Goal: Communication & Community: Answer question/provide support

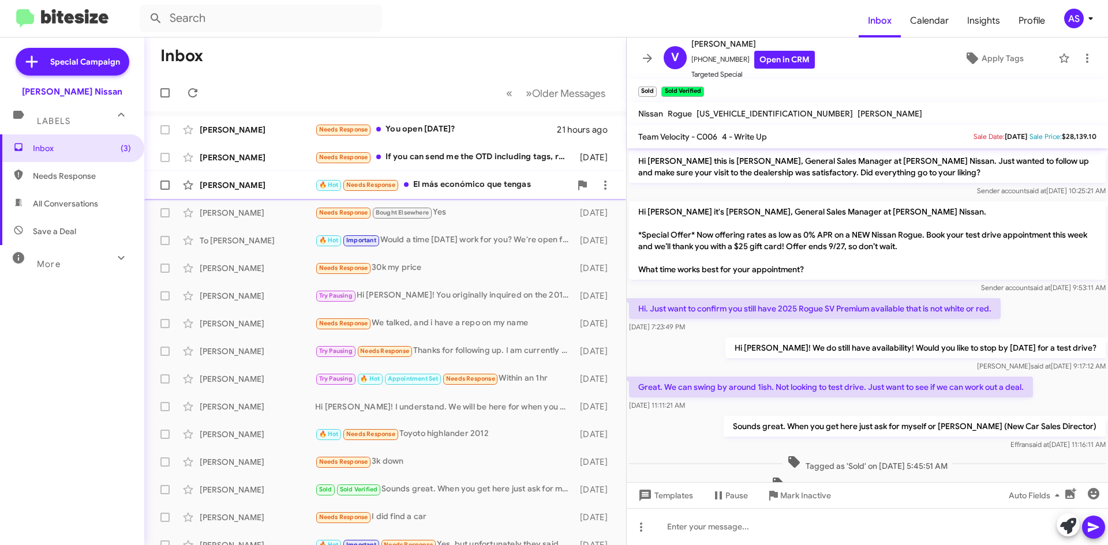
click at [455, 179] on div "🔥 Hot Needs Response El más económico que tengas" at bounding box center [443, 184] width 256 height 13
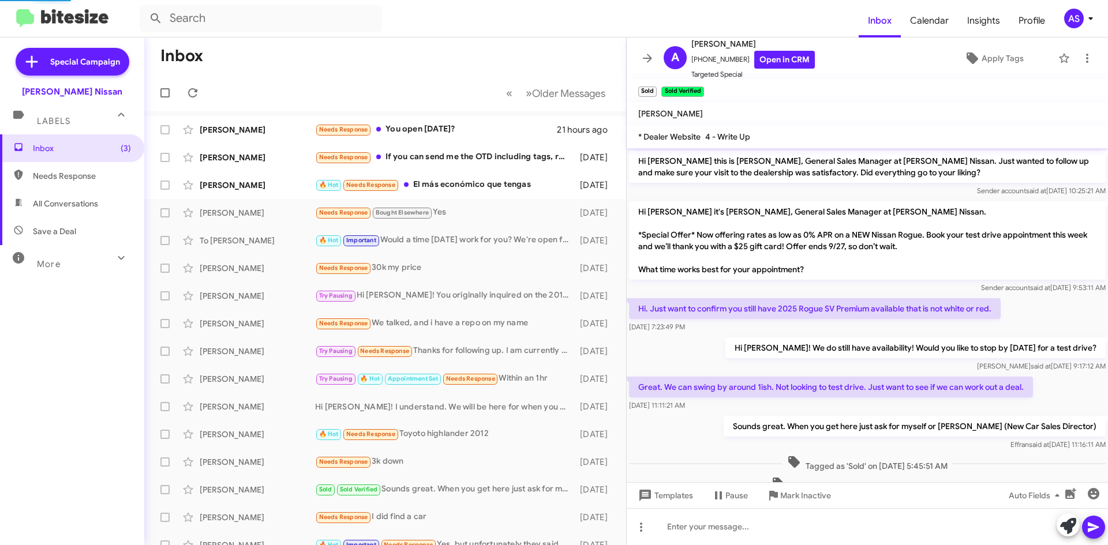
scroll to position [249, 0]
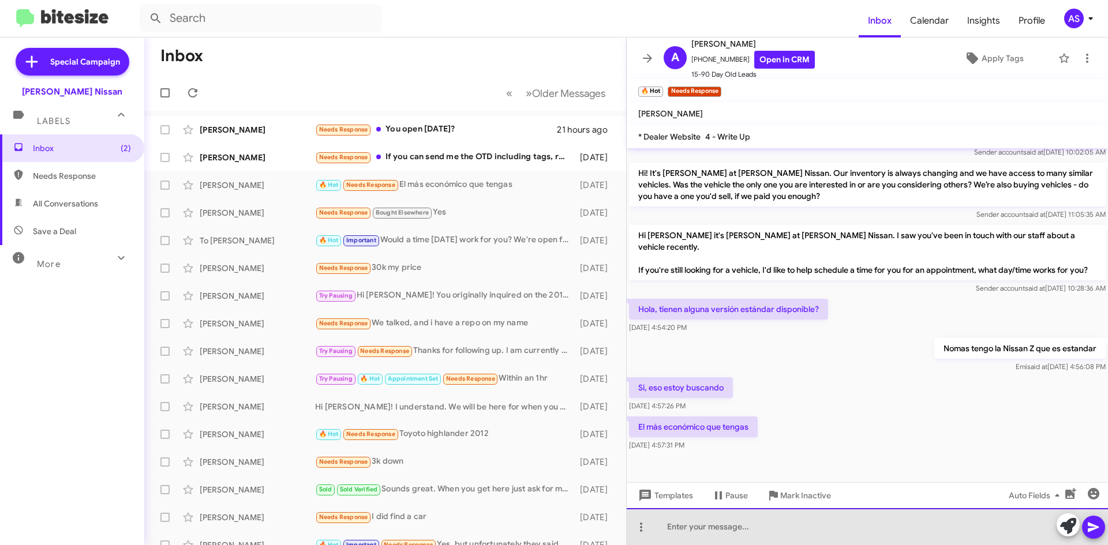
click at [722, 534] on div at bounding box center [867, 526] width 481 height 37
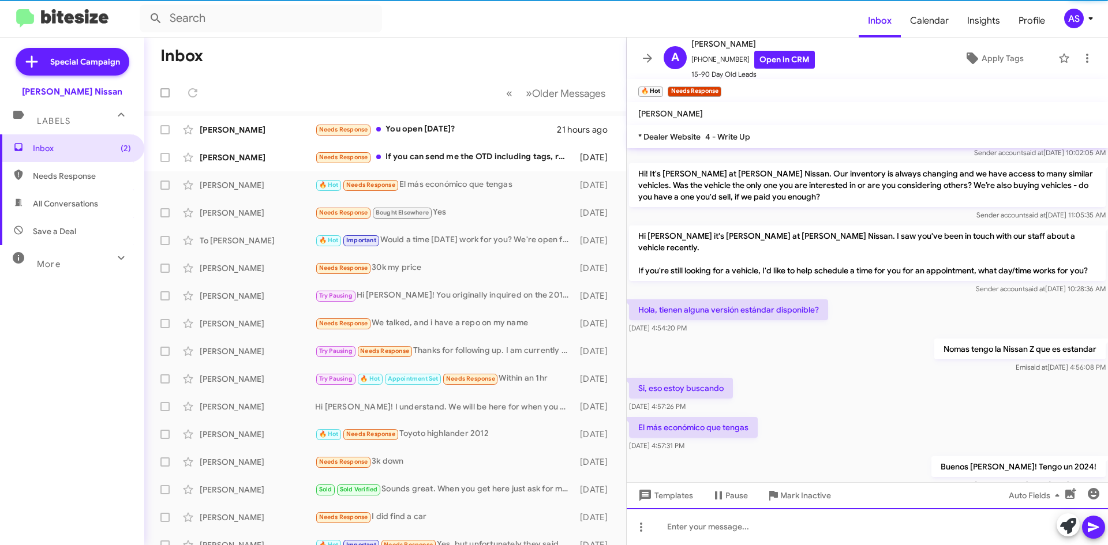
scroll to position [291, 0]
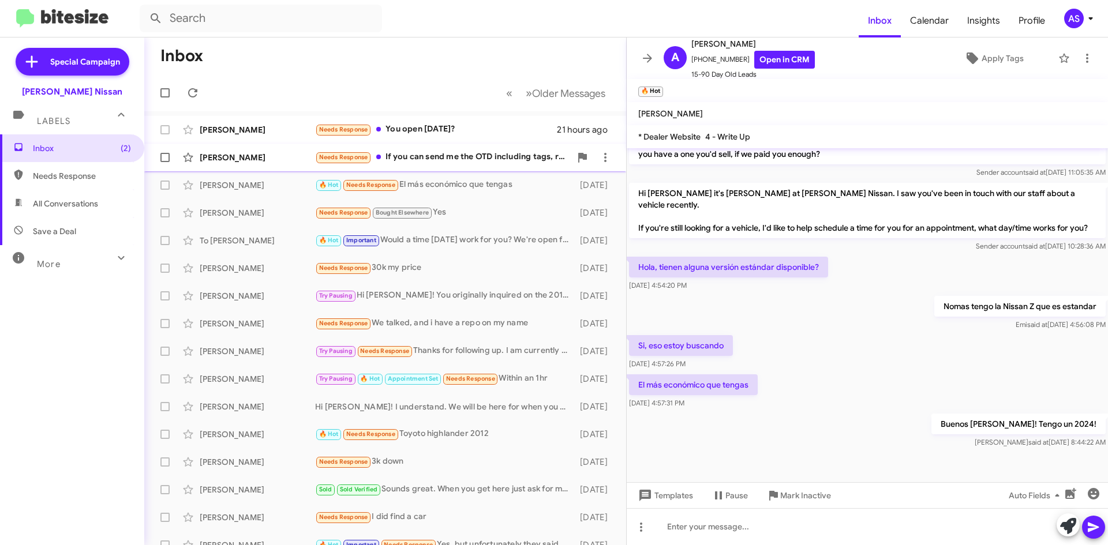
click at [456, 165] on div "[PERSON_NAME] Needs Response If you can send me the OTD including tags, registr…" at bounding box center [384, 157] width 463 height 23
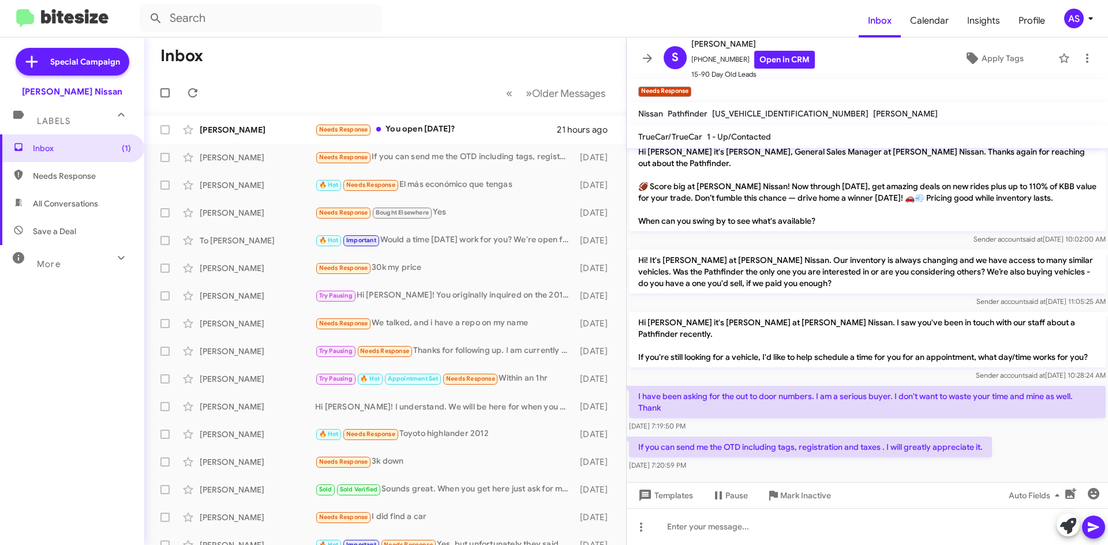
click at [837, 421] on div "[DATE] 7:19:50 PM" at bounding box center [867, 427] width 477 height 12
click at [852, 421] on div "[DATE] 7:19:50 PM" at bounding box center [867, 427] width 477 height 12
click at [870, 370] on div "Sender account said at [DATE] 10:28:24 AM" at bounding box center [867, 376] width 477 height 12
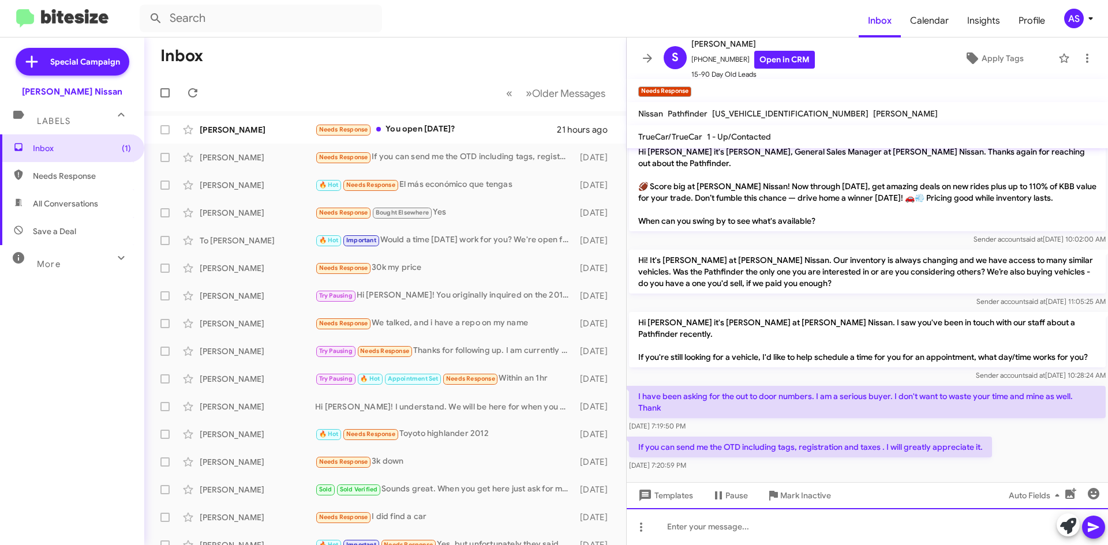
click at [736, 517] on div at bounding box center [867, 526] width 481 height 37
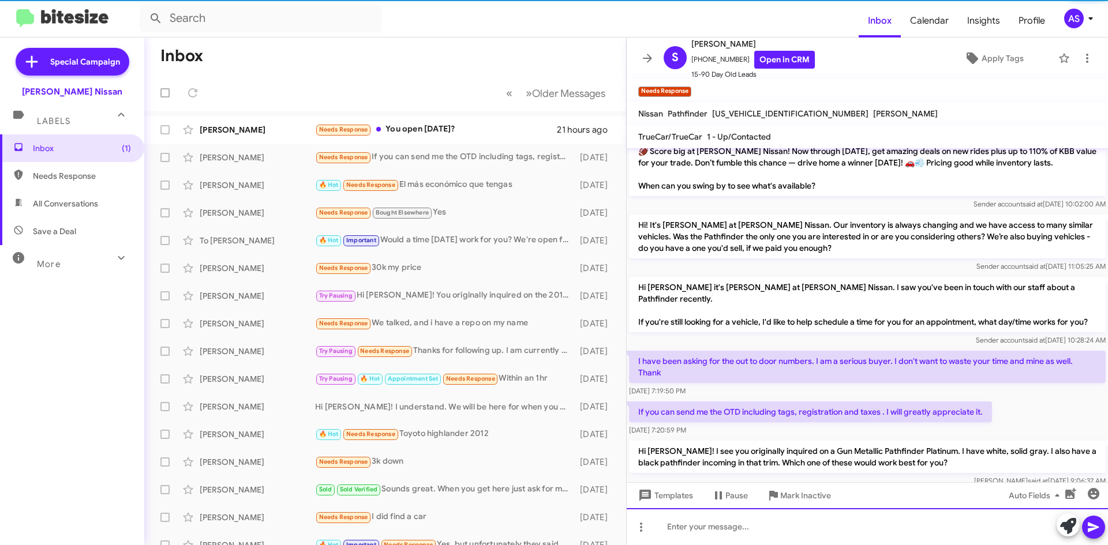
scroll to position [164, 0]
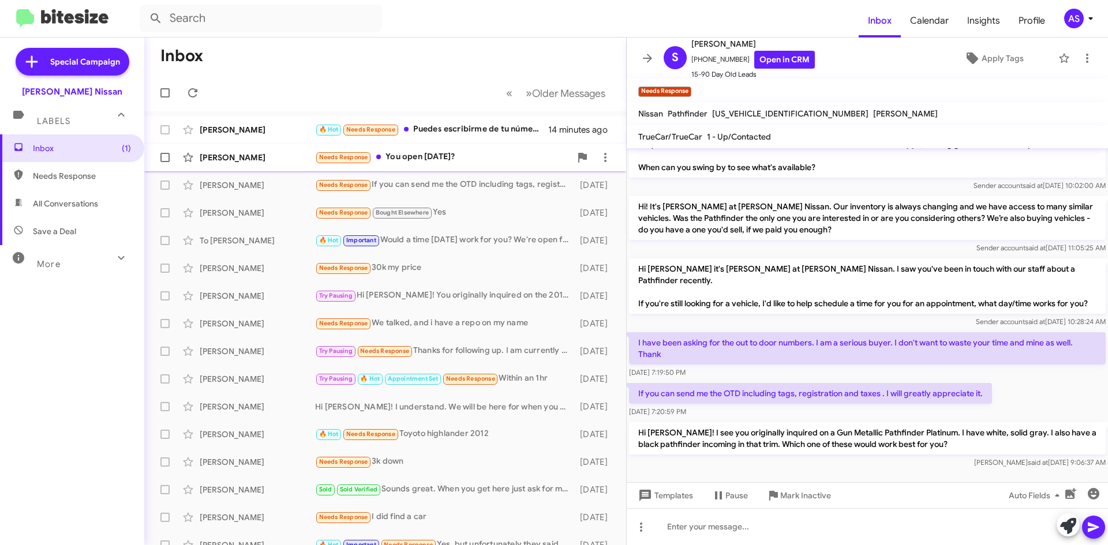
click at [461, 157] on div "Needs Response You open [DATE]?" at bounding box center [443, 157] width 256 height 13
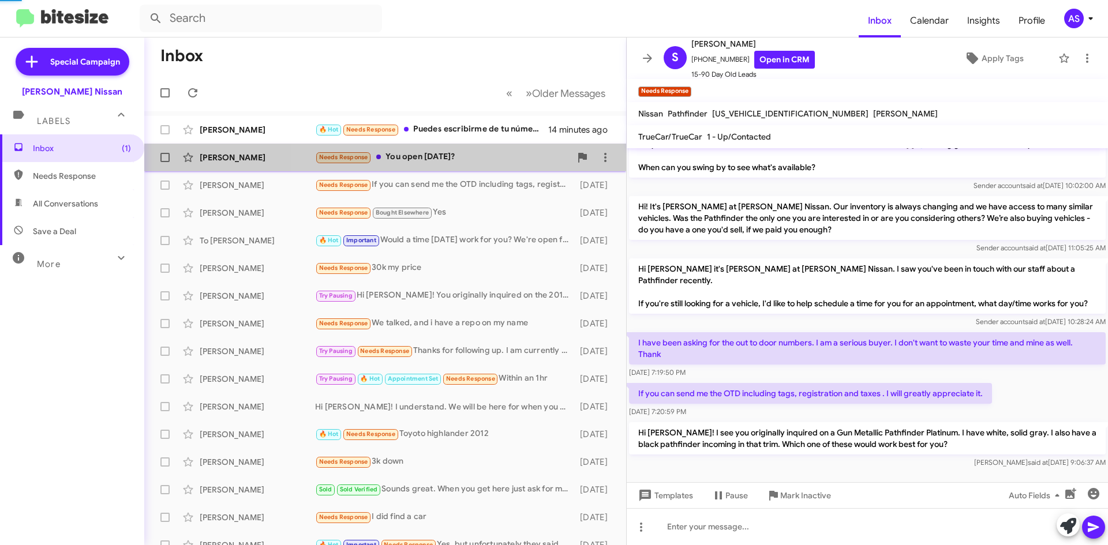
scroll to position [23, 0]
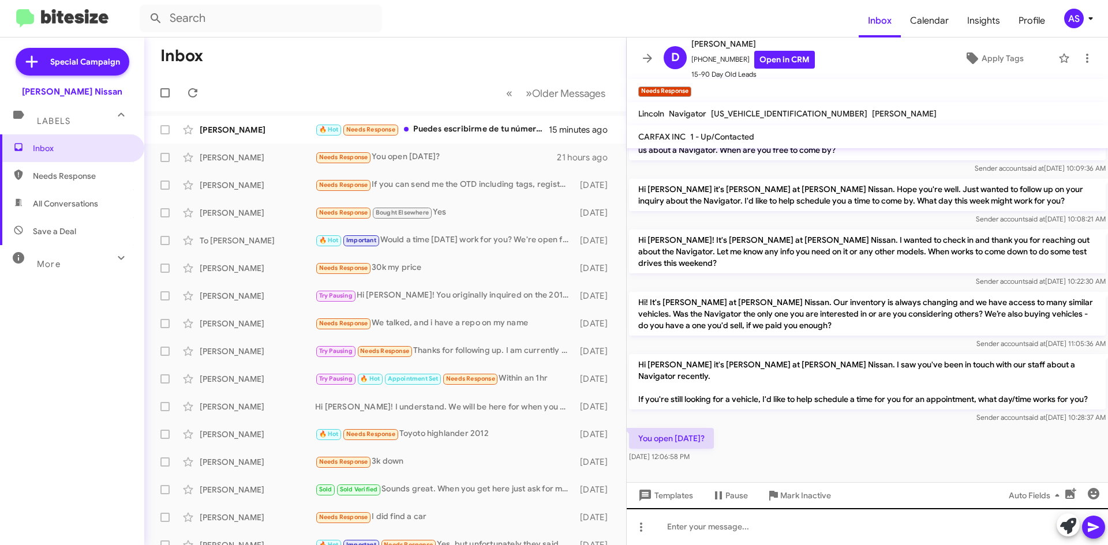
drag, startPoint x: 742, startPoint y: 506, endPoint x: 748, endPoint y: 514, distance: 9.9
click at [748, 514] on div "Hi [PERSON_NAME] this is [PERSON_NAME], General Sales Manager at [PERSON_NAME] …" at bounding box center [867, 346] width 481 height 397
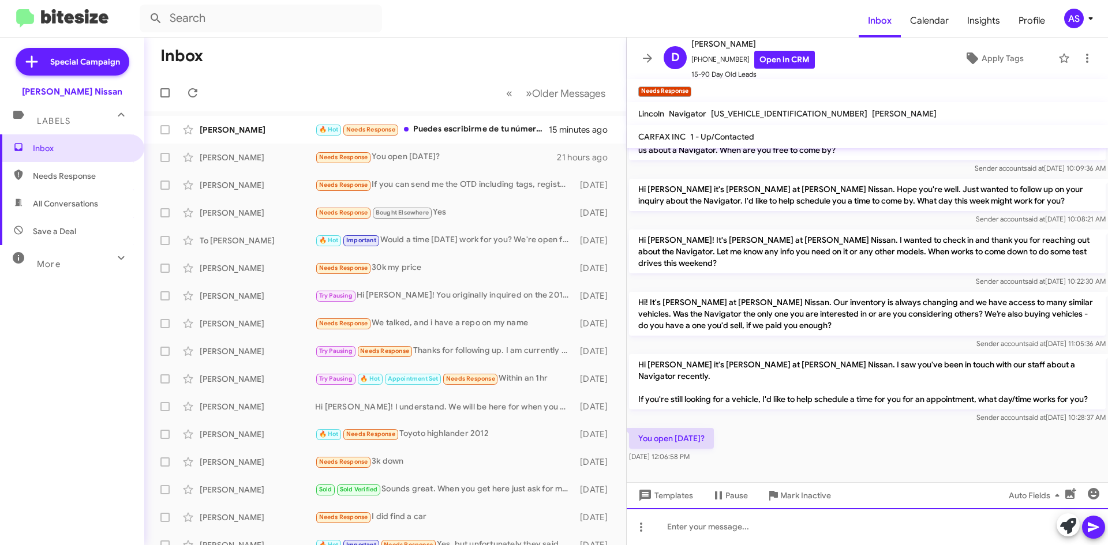
click at [752, 524] on div at bounding box center [867, 526] width 481 height 37
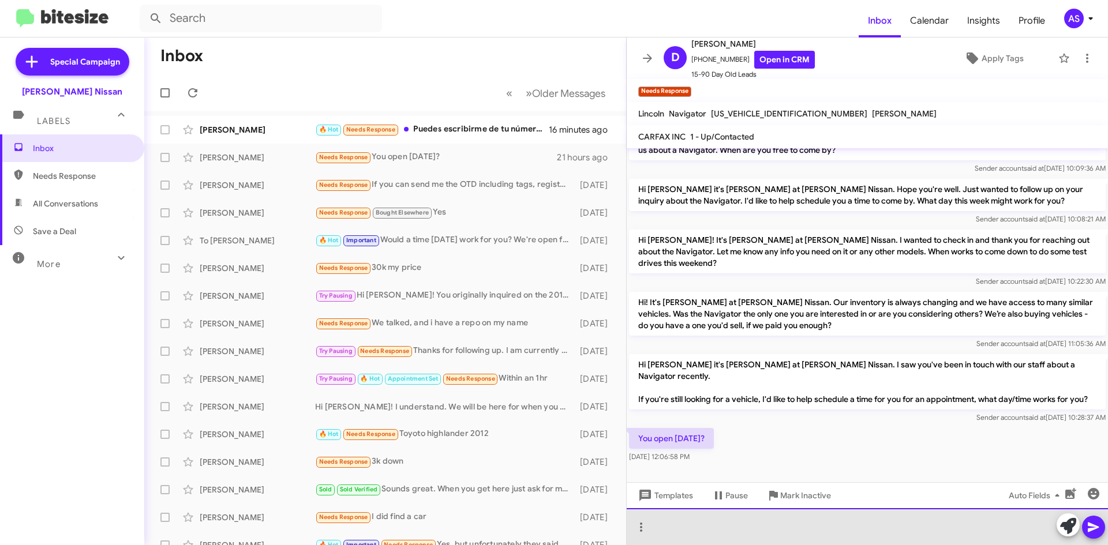
click at [671, 526] on div at bounding box center [867, 526] width 481 height 37
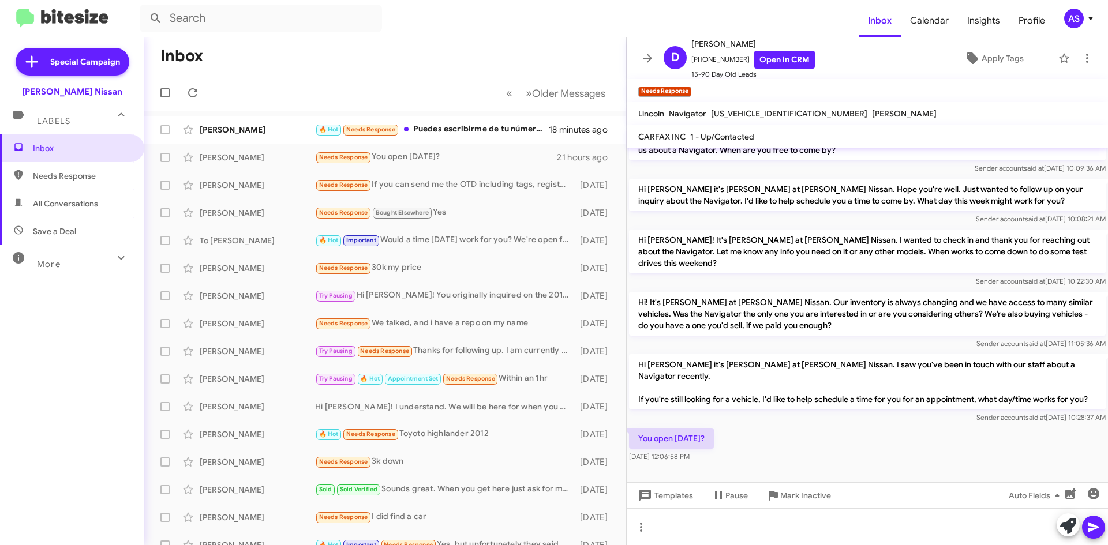
click at [764, 423] on div "Sender account said at [DATE] 10:28:37 AM" at bounding box center [867, 418] width 477 height 12
click at [764, 425] on div "Hi [PERSON_NAME] it's [PERSON_NAME] at [PERSON_NAME] Nissan. I saw you've been …" at bounding box center [867, 389] width 481 height 74
click at [768, 444] on div "You open [DATE]? [DATE] 12:06:58 PM" at bounding box center [867, 445] width 481 height 39
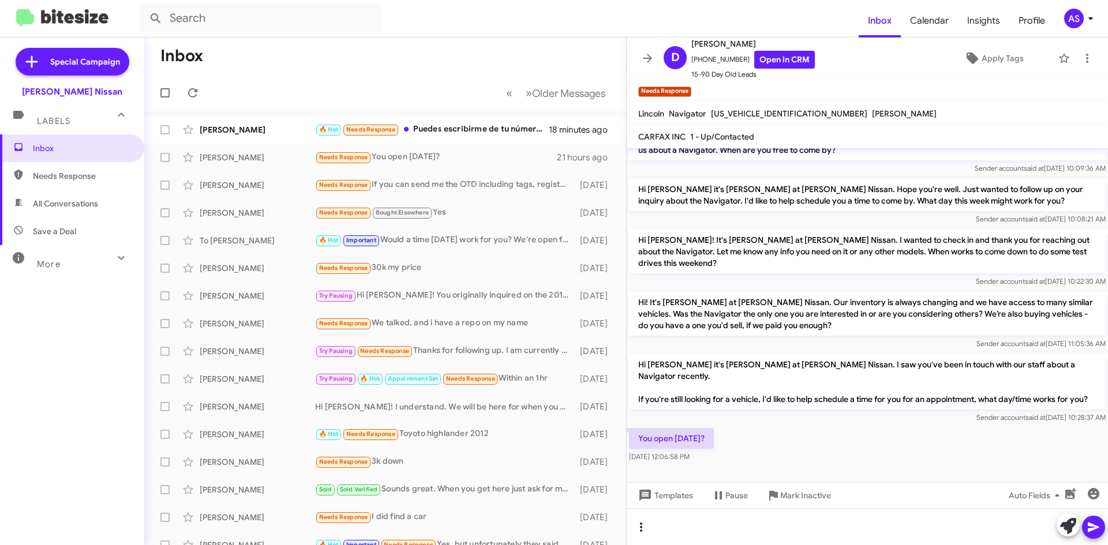
click at [639, 531] on icon at bounding box center [641, 527] width 14 height 14
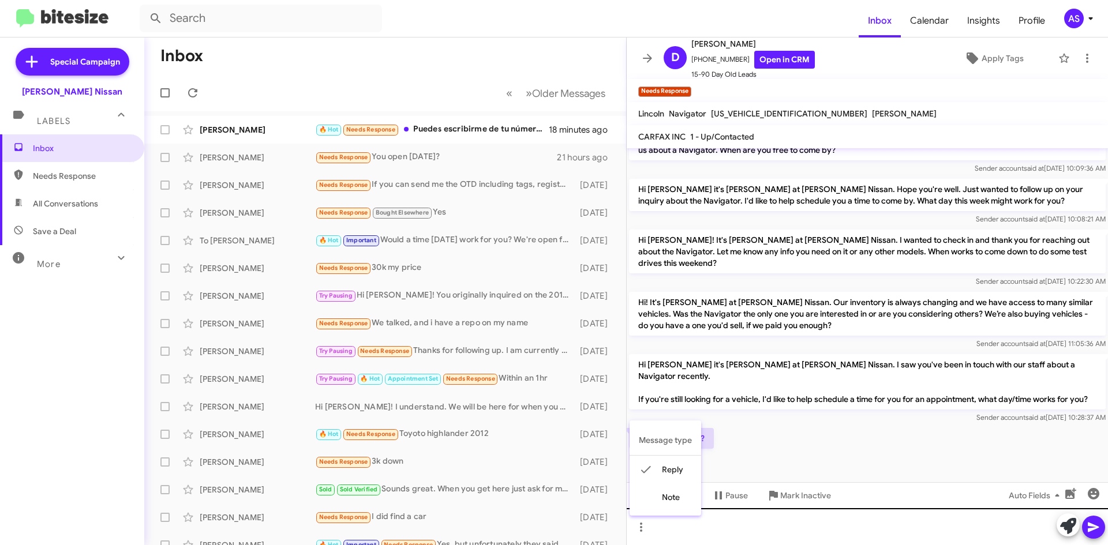
click at [738, 534] on div at bounding box center [554, 272] width 1108 height 545
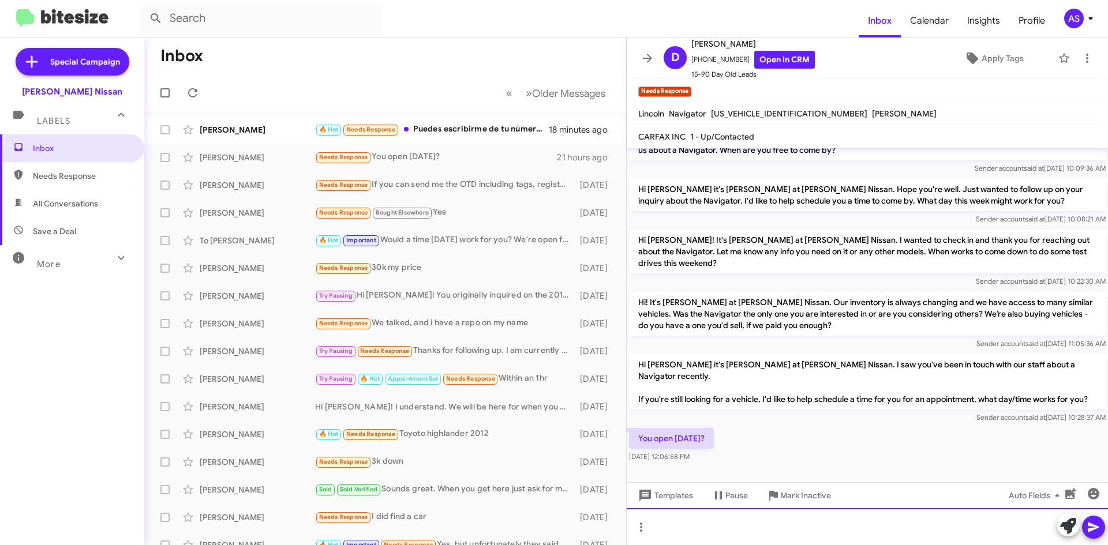
click at [741, 529] on div at bounding box center [867, 526] width 481 height 37
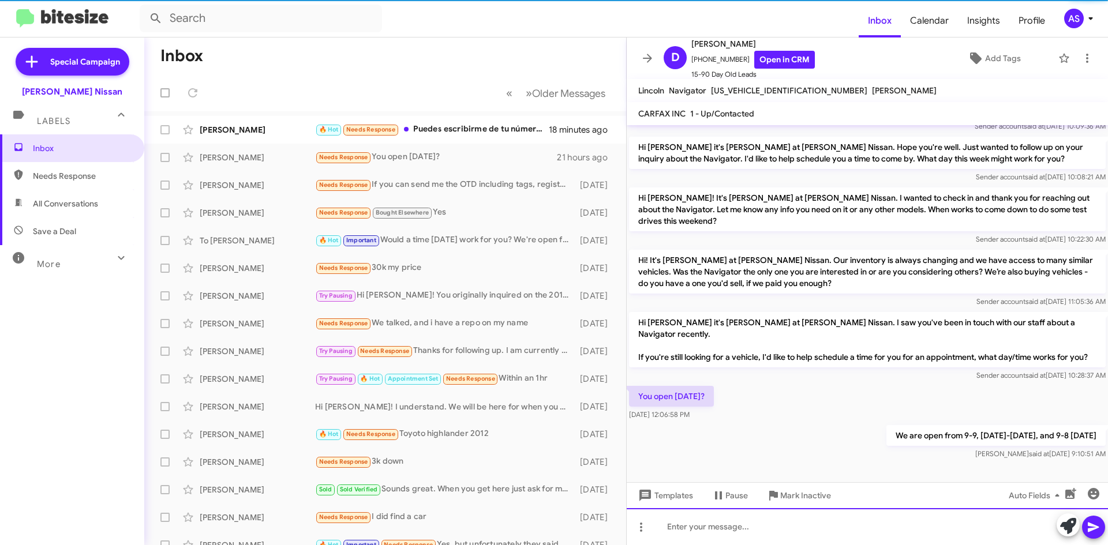
scroll to position [42, 0]
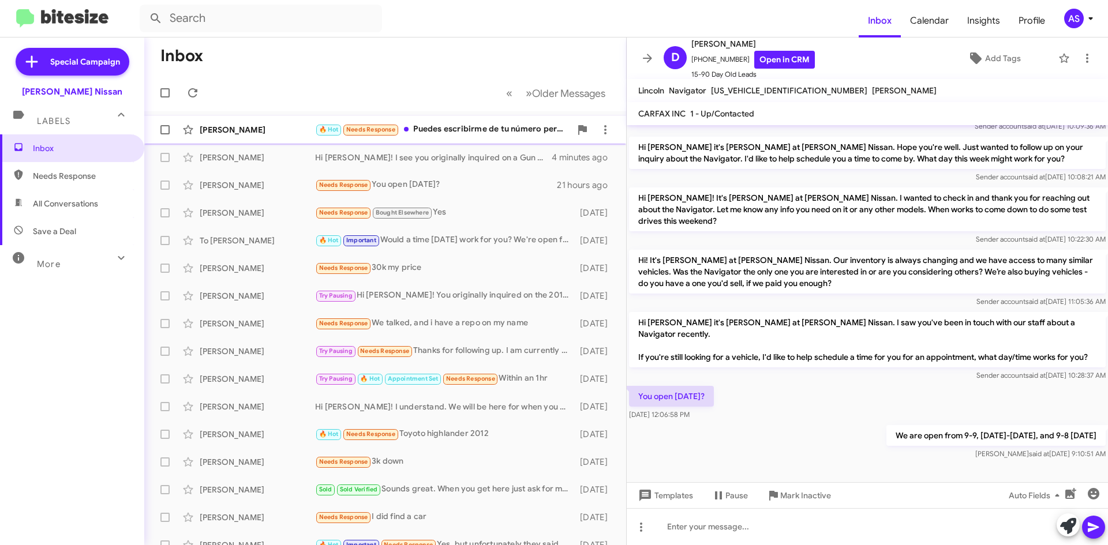
click at [497, 132] on div "🔥 Hot Needs Response Puedes escribirme de tu número personal por favor" at bounding box center [443, 129] width 256 height 13
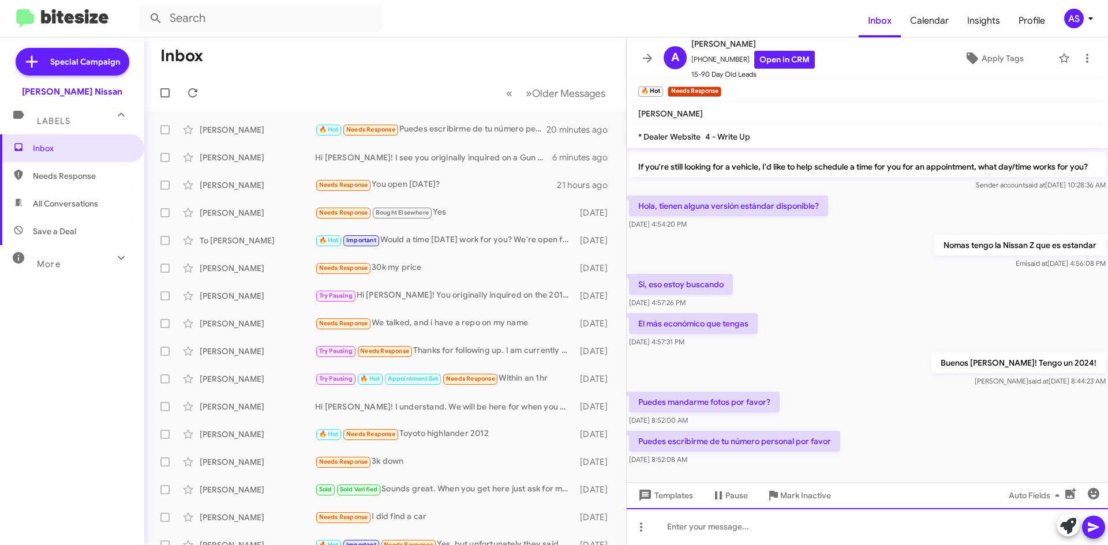
click at [685, 521] on div at bounding box center [867, 526] width 481 height 37
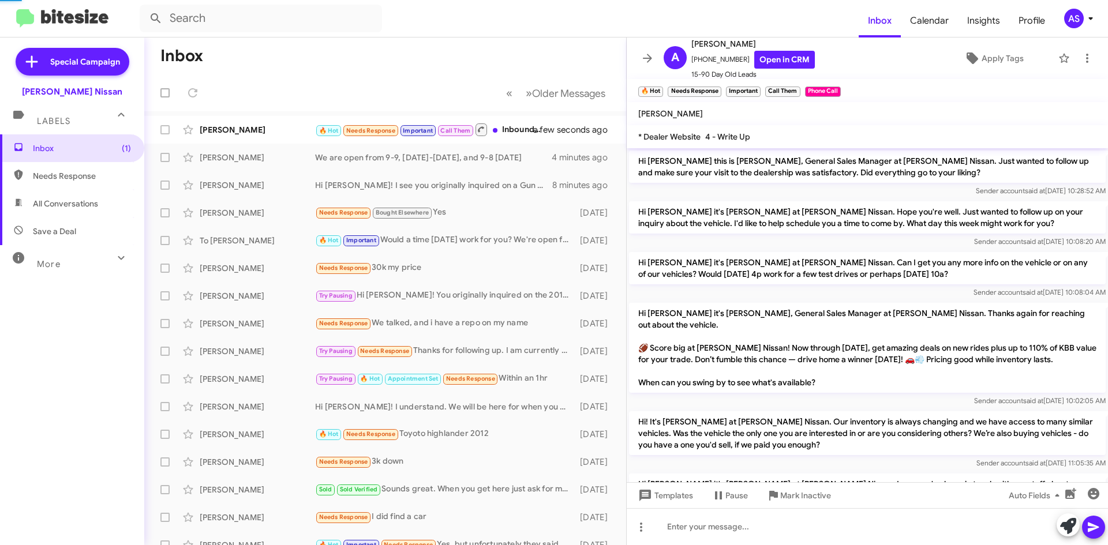
scroll to position [568, 0]
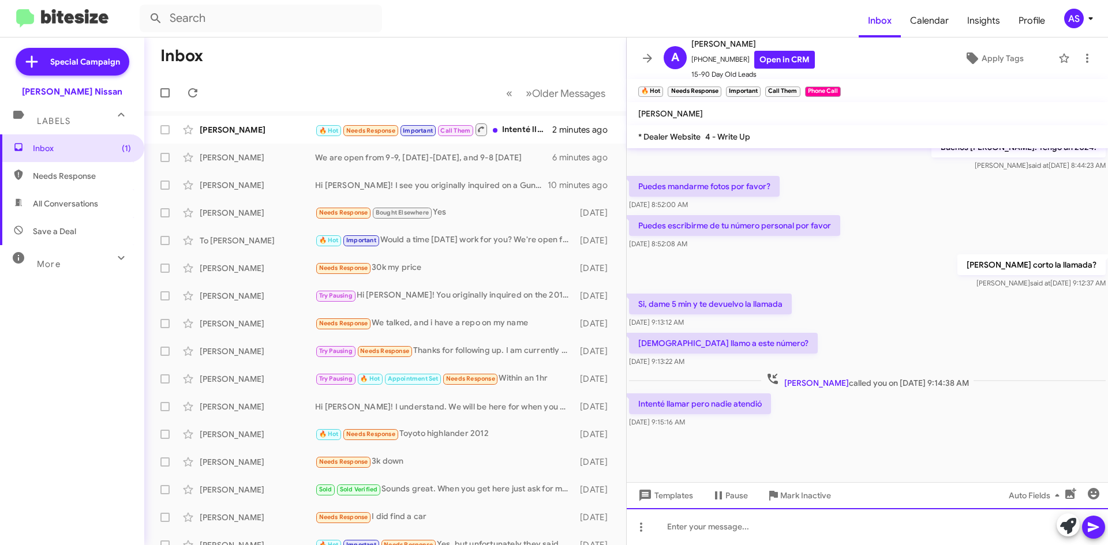
click at [780, 531] on div at bounding box center [867, 526] width 481 height 37
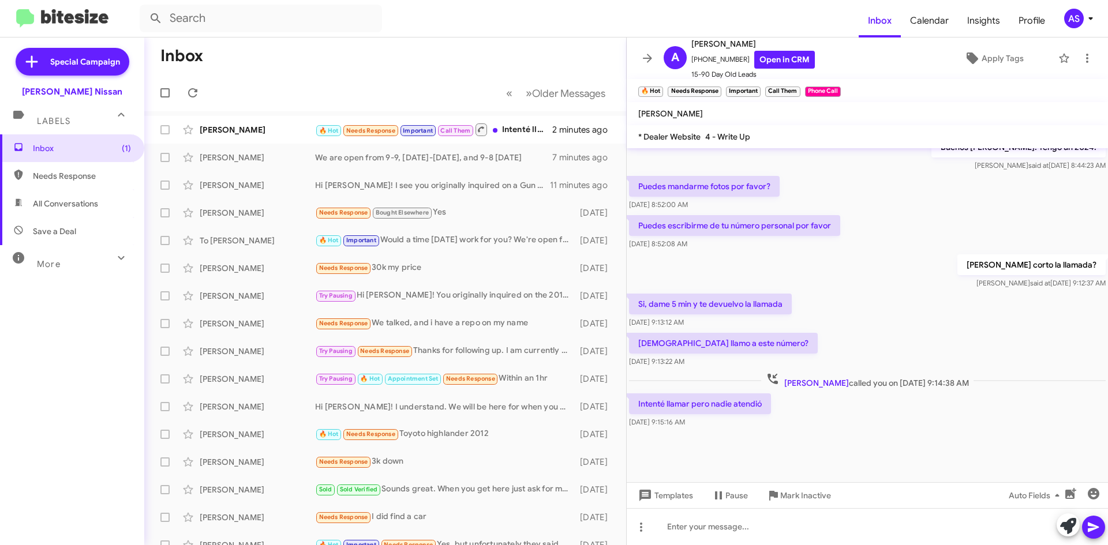
drag, startPoint x: 734, startPoint y: 441, endPoint x: 740, endPoint y: 444, distance: 6.2
click at [736, 443] on div at bounding box center [867, 456] width 481 height 52
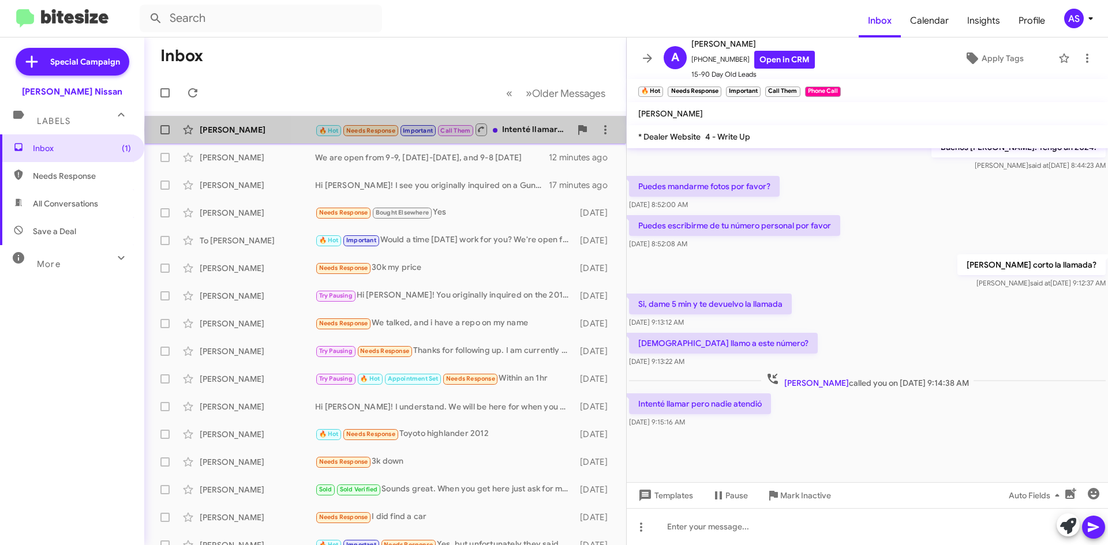
click at [516, 129] on div "🔥 Hot Needs Response Important Call Them Intenté llamar pero nadie atendió" at bounding box center [443, 129] width 256 height 14
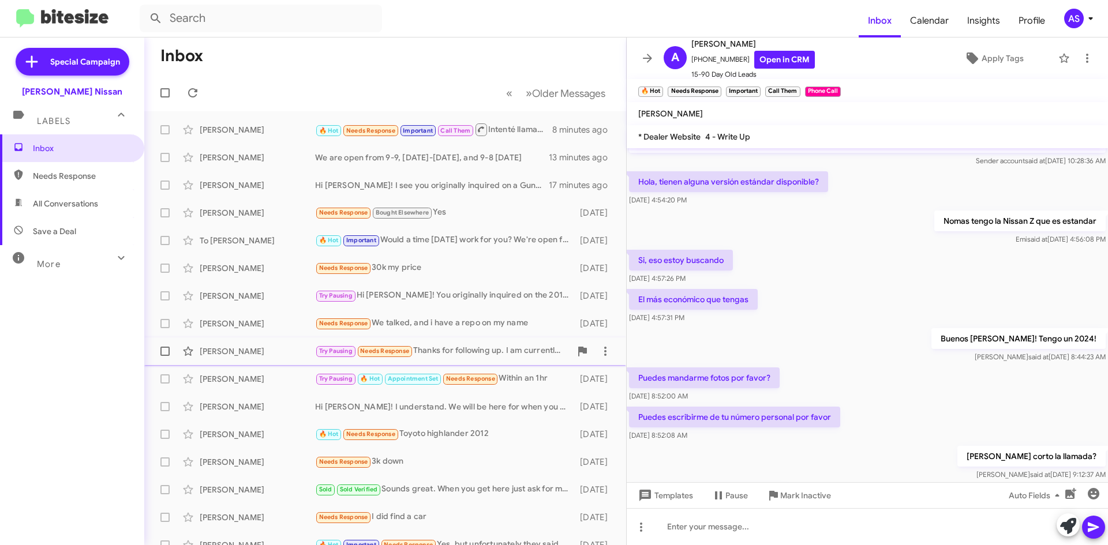
scroll to position [337, 0]
